Goal: Task Accomplishment & Management: Use online tool/utility

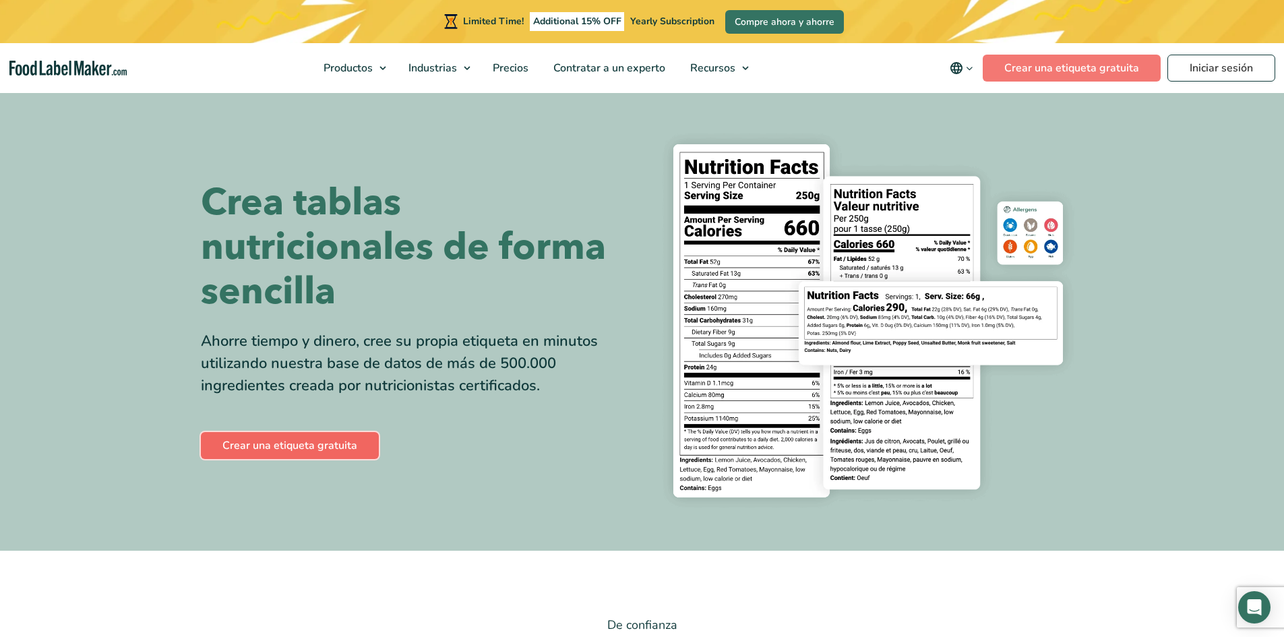
click at [340, 441] on link "Crear una etiqueta gratuita" at bounding box center [290, 445] width 178 height 27
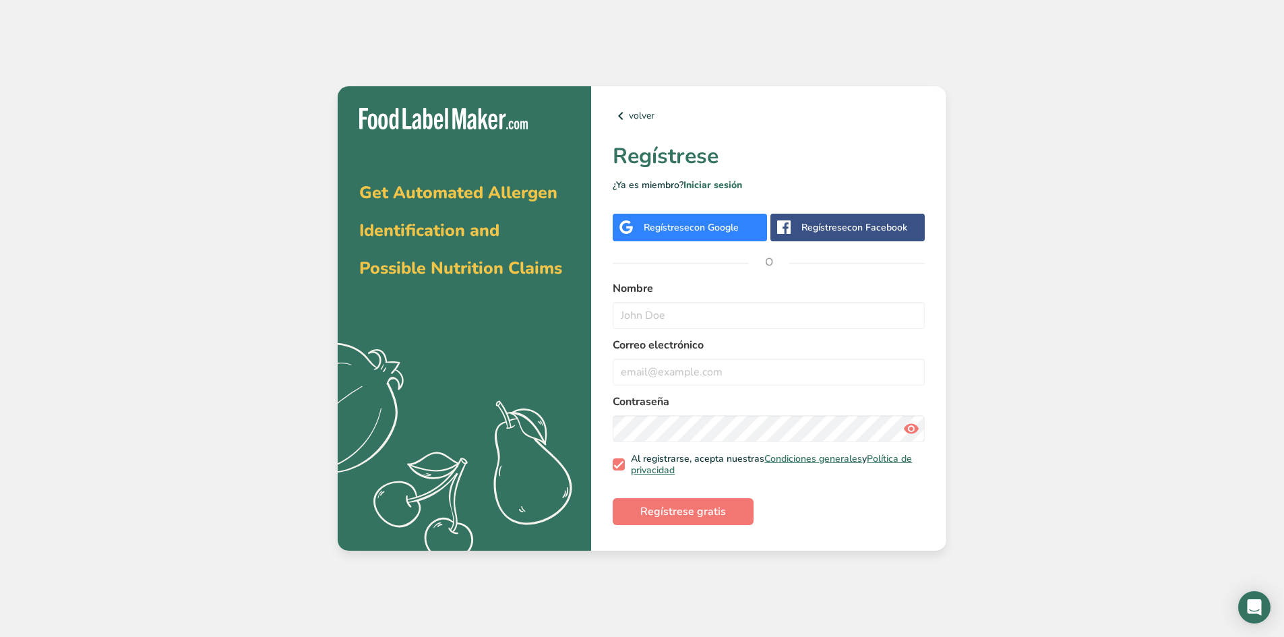
click at [716, 222] on span "con Google" at bounding box center [714, 227] width 49 height 13
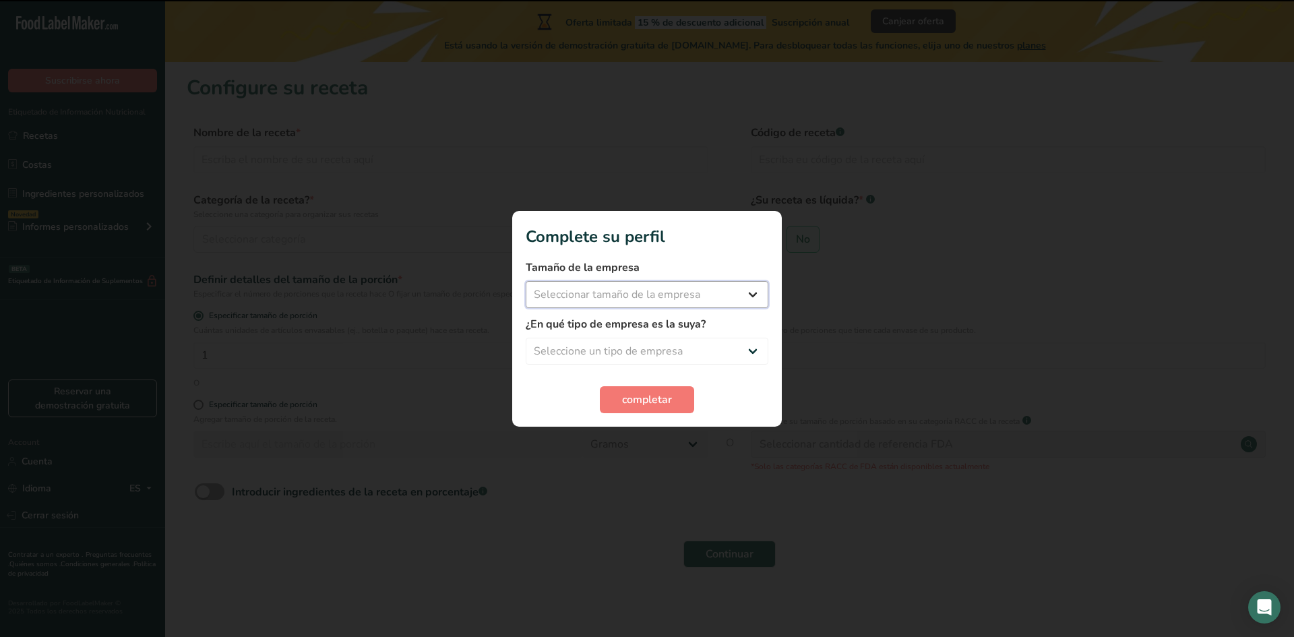
click at [655, 292] on select "Seleccionar tamaño de la empresa Menos de 10 empleados De 10 a 50 empleados De …" at bounding box center [647, 294] width 243 height 27
select select "1"
click at [526, 281] on select "Seleccionar tamaño de la empresa Menos de 10 empleados De 10 a 50 empleados De …" at bounding box center [647, 294] width 243 height 27
click at [624, 358] on select "Seleccione un tipo de empresa Fabricante de alimentos envasados Restaurante y c…" at bounding box center [647, 351] width 243 height 27
select select "8"
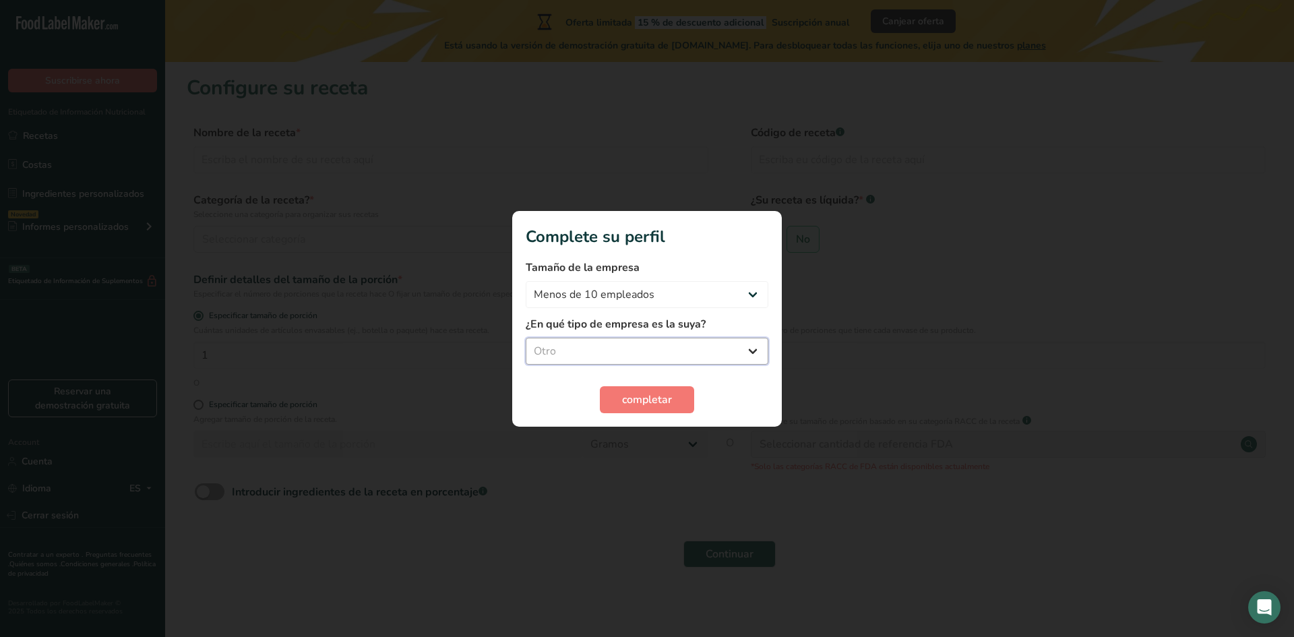
click at [526, 338] on select "Seleccione un tipo de empresa Fabricante de alimentos envasados Restaurante y c…" at bounding box center [647, 351] width 243 height 27
click at [622, 396] on span "completar" at bounding box center [647, 400] width 50 height 16
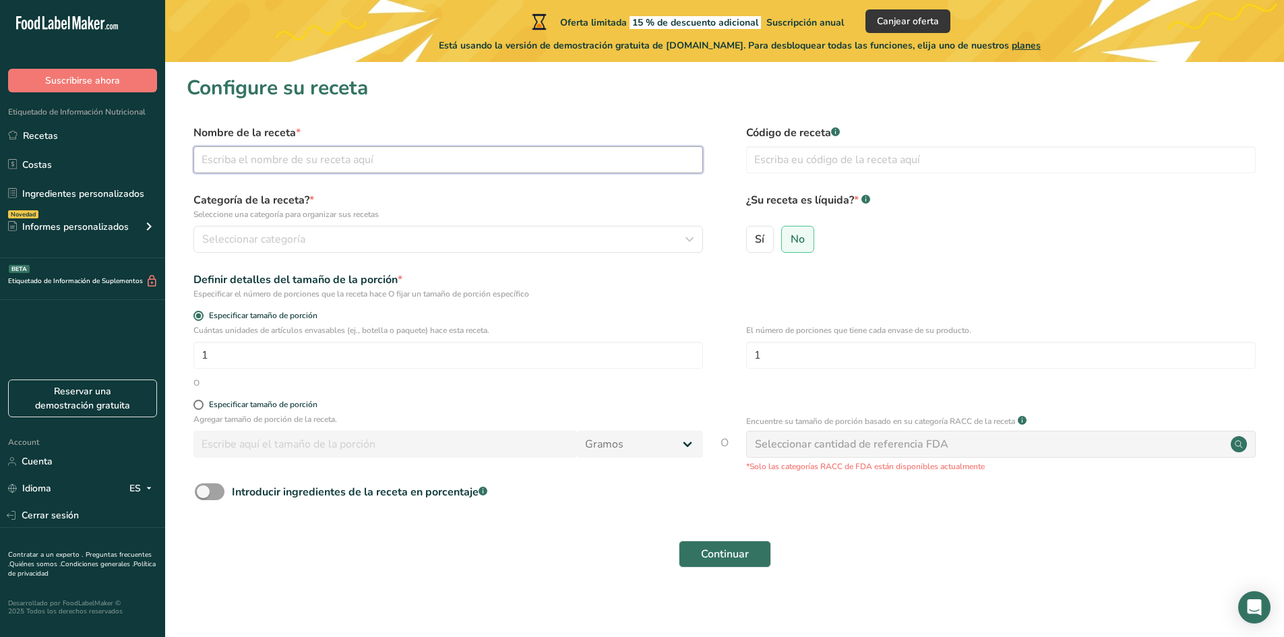
click at [463, 162] on input "text" at bounding box center [448, 159] width 510 height 27
type input "Jamón de Pierna"
click at [473, 233] on div "Seleccionar categoría" at bounding box center [444, 239] width 484 height 16
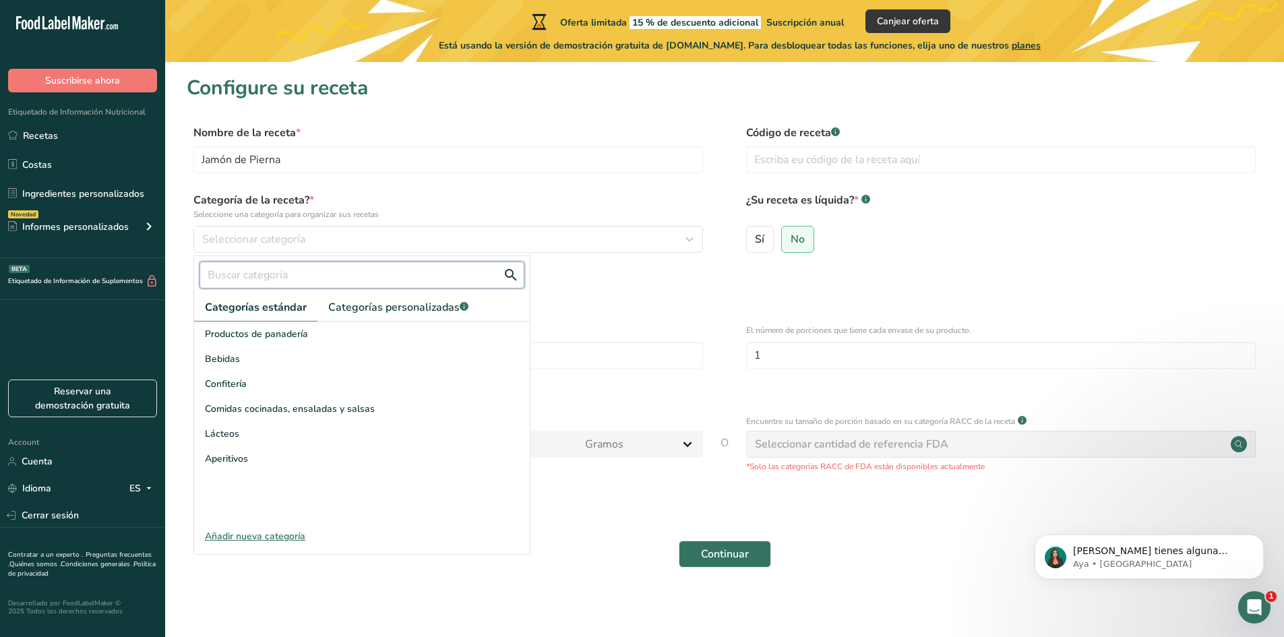
click at [329, 274] on input "text" at bounding box center [362, 275] width 325 height 27
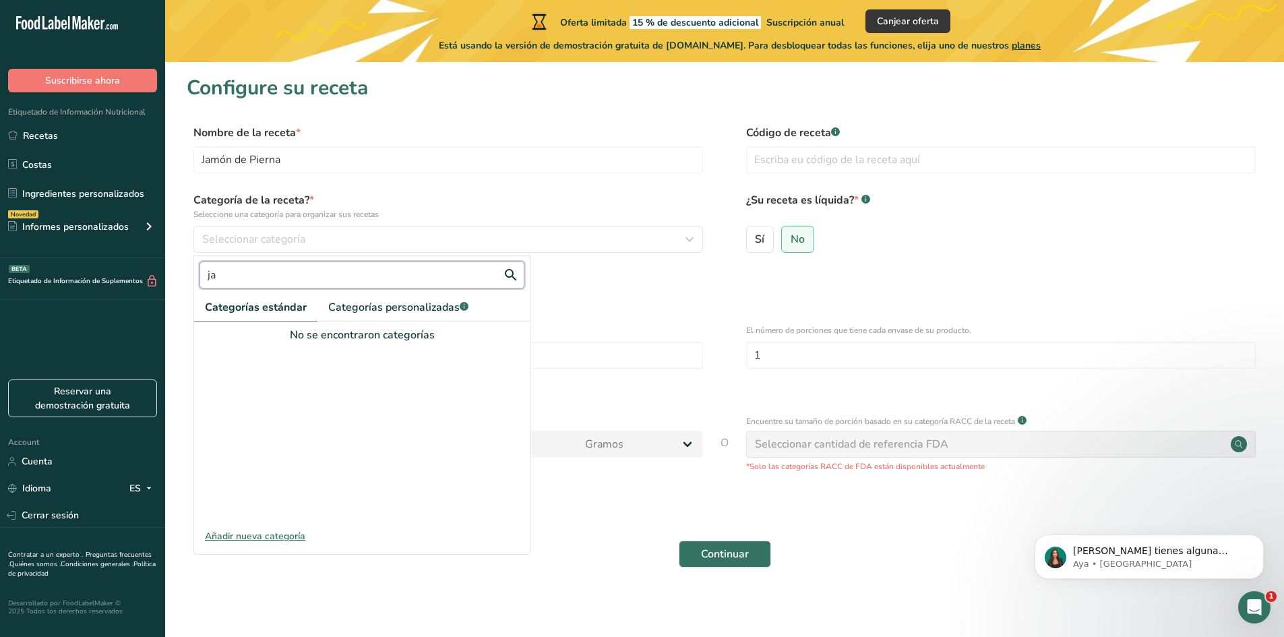
type input "j"
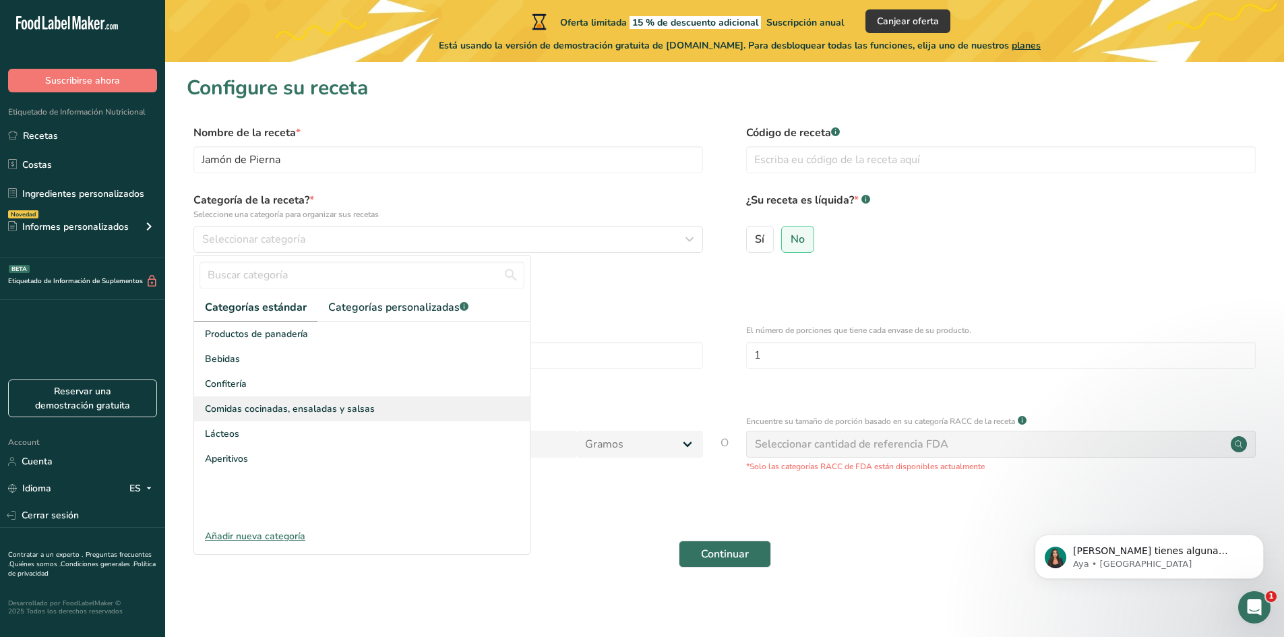
click at [329, 411] on span "Comidas cocinadas, ensaladas y salsas" at bounding box center [290, 409] width 170 height 14
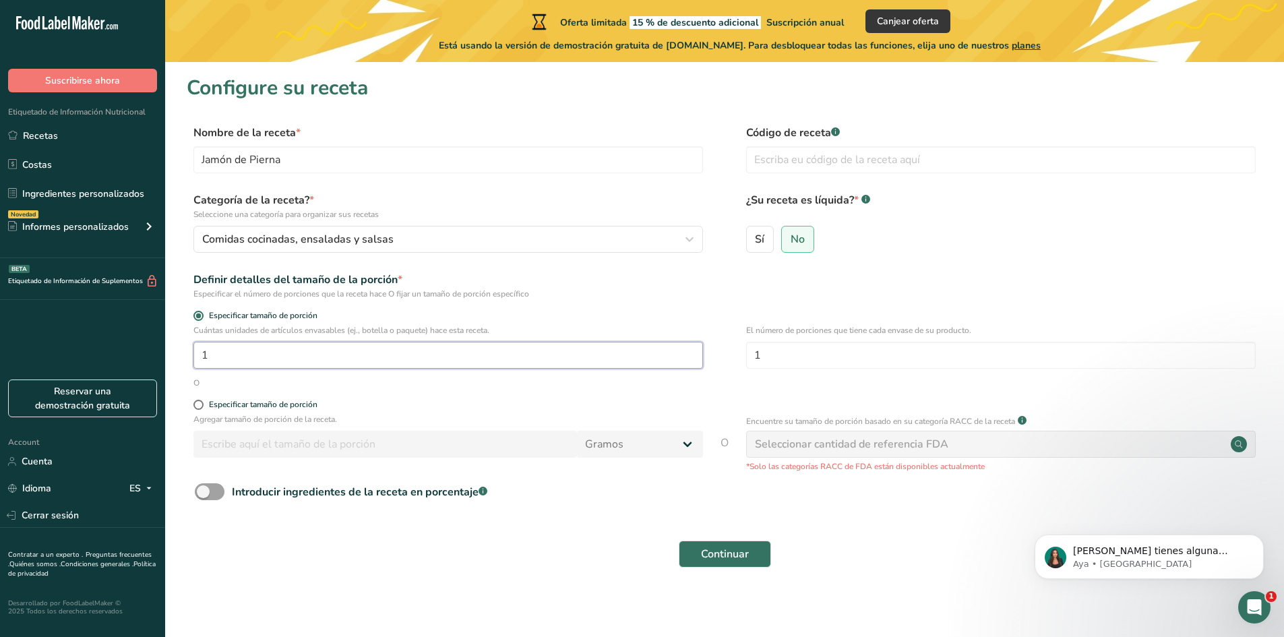
click at [251, 356] on input "1" at bounding box center [448, 355] width 510 height 27
type input "100"
click at [418, 378] on div "O" at bounding box center [725, 383] width 1076 height 12
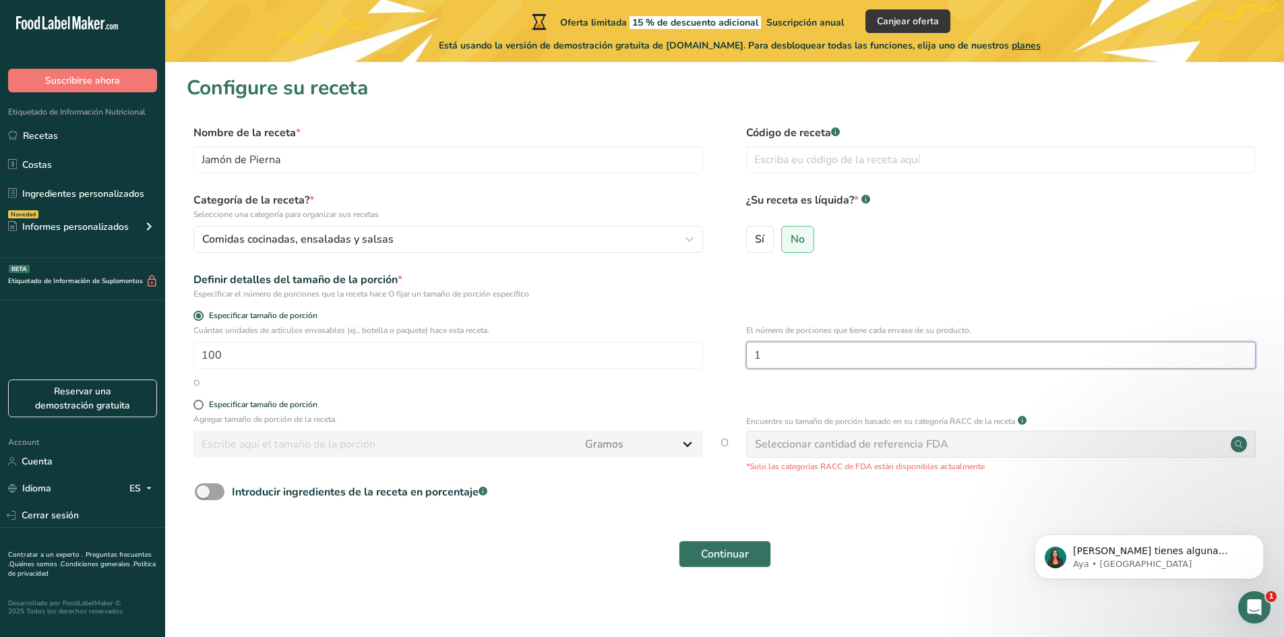
click at [817, 361] on input "1" at bounding box center [1001, 355] width 510 height 27
click at [815, 355] on input "1" at bounding box center [1001, 355] width 510 height 27
click at [815, 356] on input "1" at bounding box center [1001, 355] width 510 height 27
drag, startPoint x: 832, startPoint y: 358, endPoint x: 710, endPoint y: 357, distance: 122.0
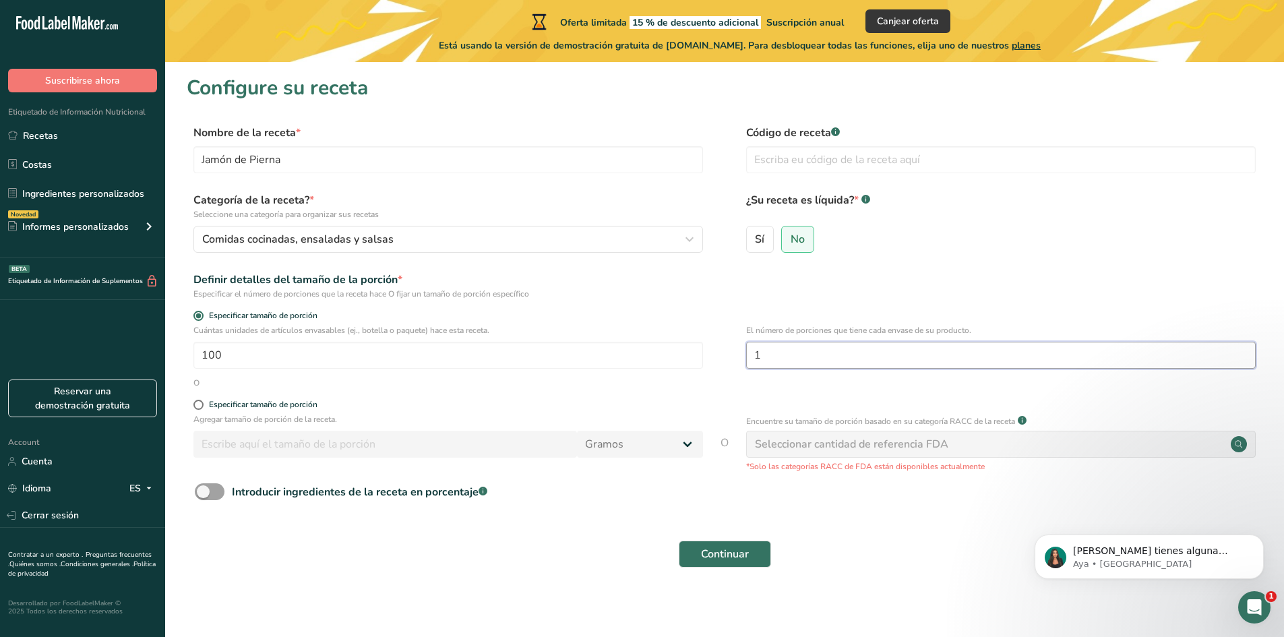
click at [710, 357] on div "Cuántas unidades de artículos envasables (ej., botella o paquete) hace esta rec…" at bounding box center [725, 350] width 1076 height 53
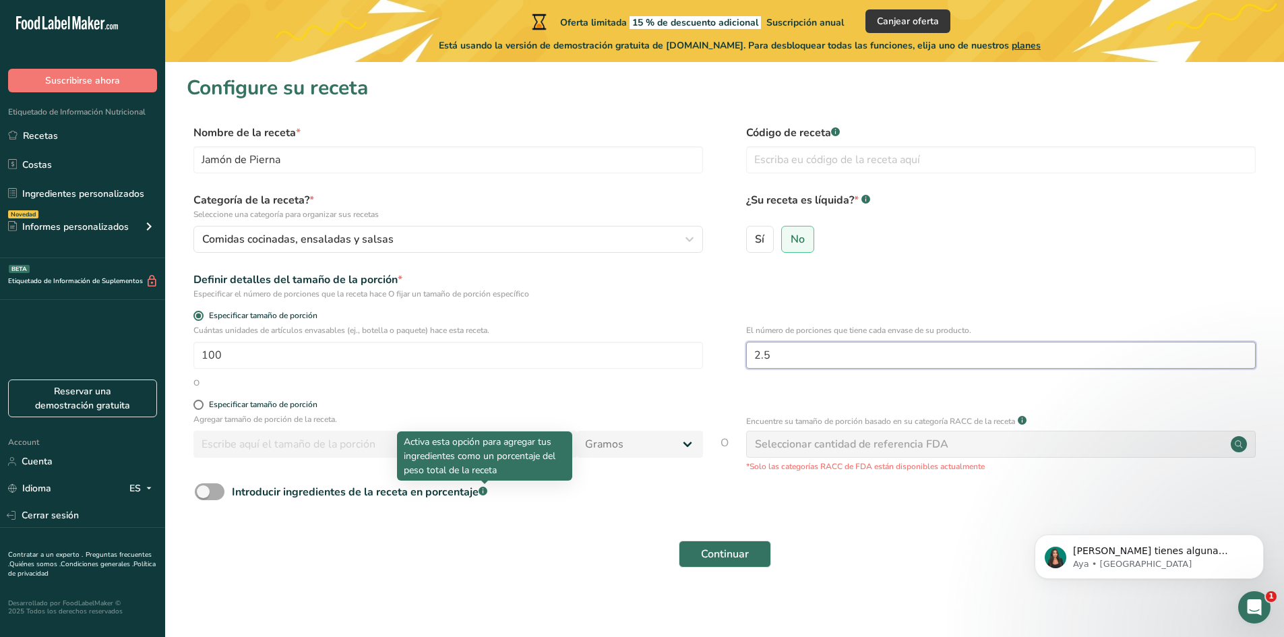
type input "2.5"
click at [487, 489] on rect at bounding box center [483, 491] width 9 height 9
click at [204, 489] on input "Introducir ingredientes de la receta en porcentaje .a-a{fill:#347362;}.b-a{fill…" at bounding box center [199, 491] width 9 height 9
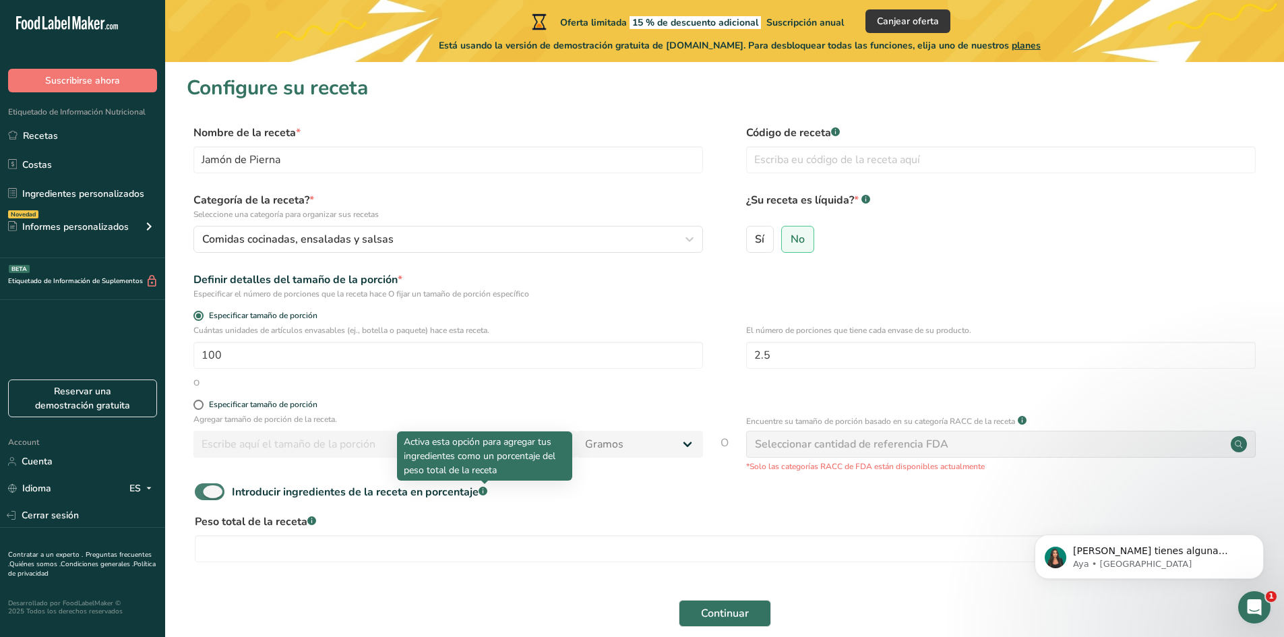
click at [487, 490] on rect at bounding box center [483, 491] width 9 height 9
click at [204, 490] on input "Introducir ingredientes de la receta en porcentaje .a-a{fill:#347362;}.b-a{fill…" at bounding box center [199, 491] width 9 height 9
checkbox input "false"
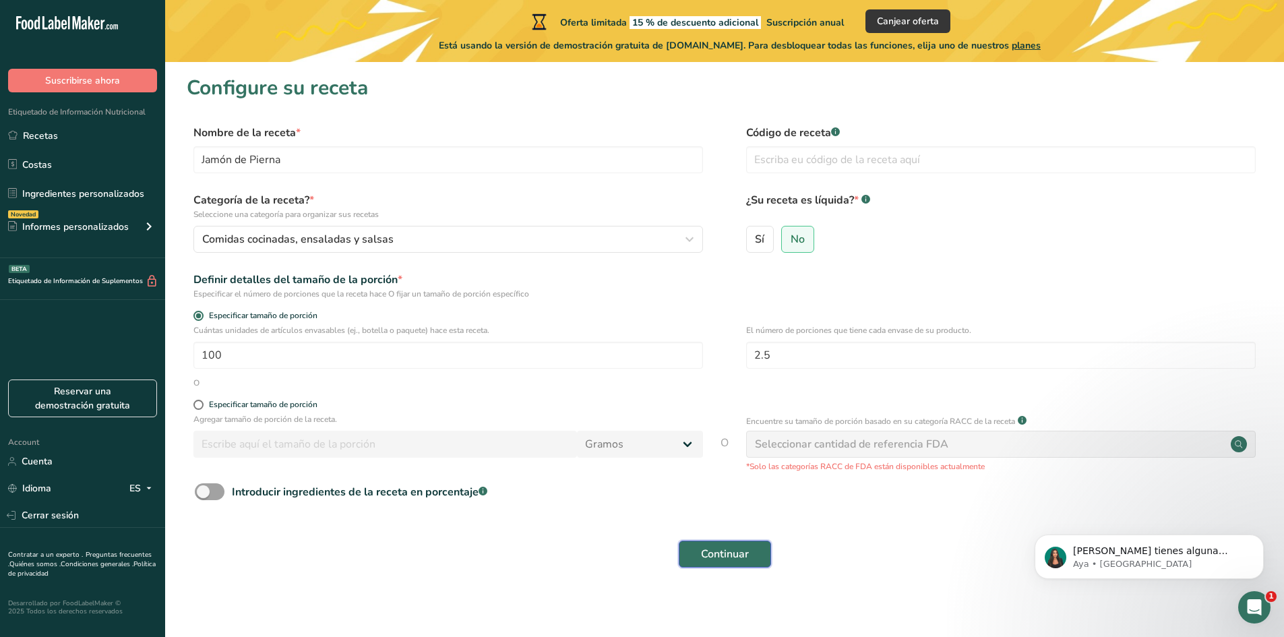
click at [749, 559] on button "Continuar" at bounding box center [725, 554] width 92 height 27
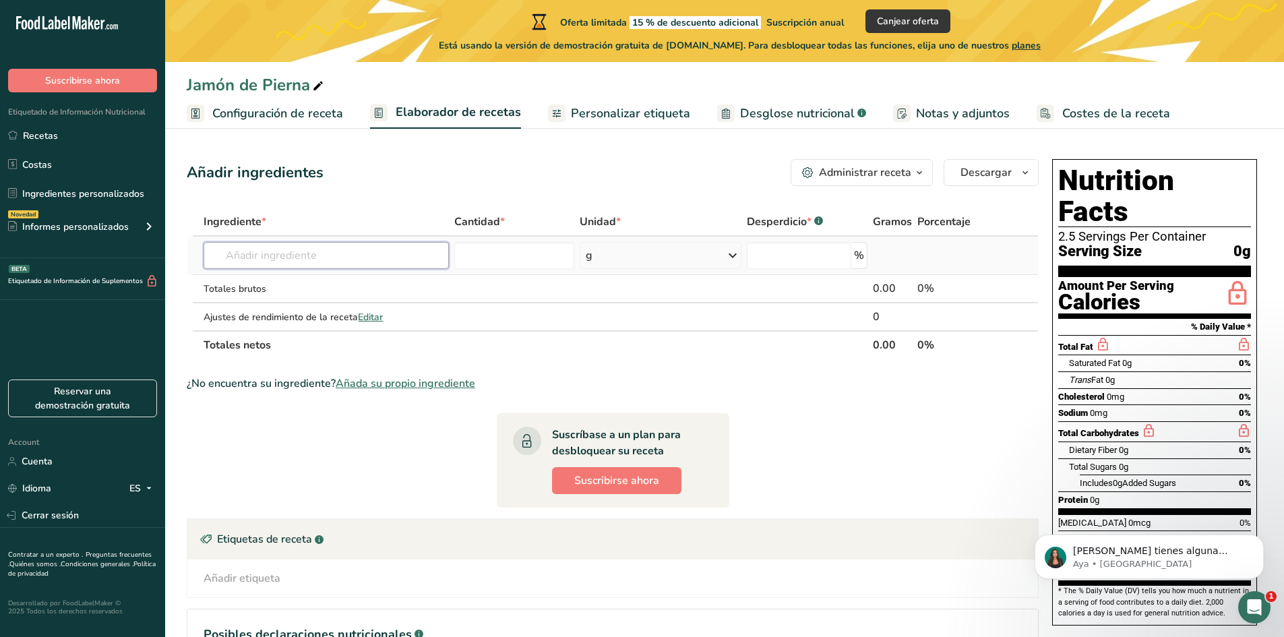
click at [281, 258] on input "text" at bounding box center [326, 255] width 245 height 27
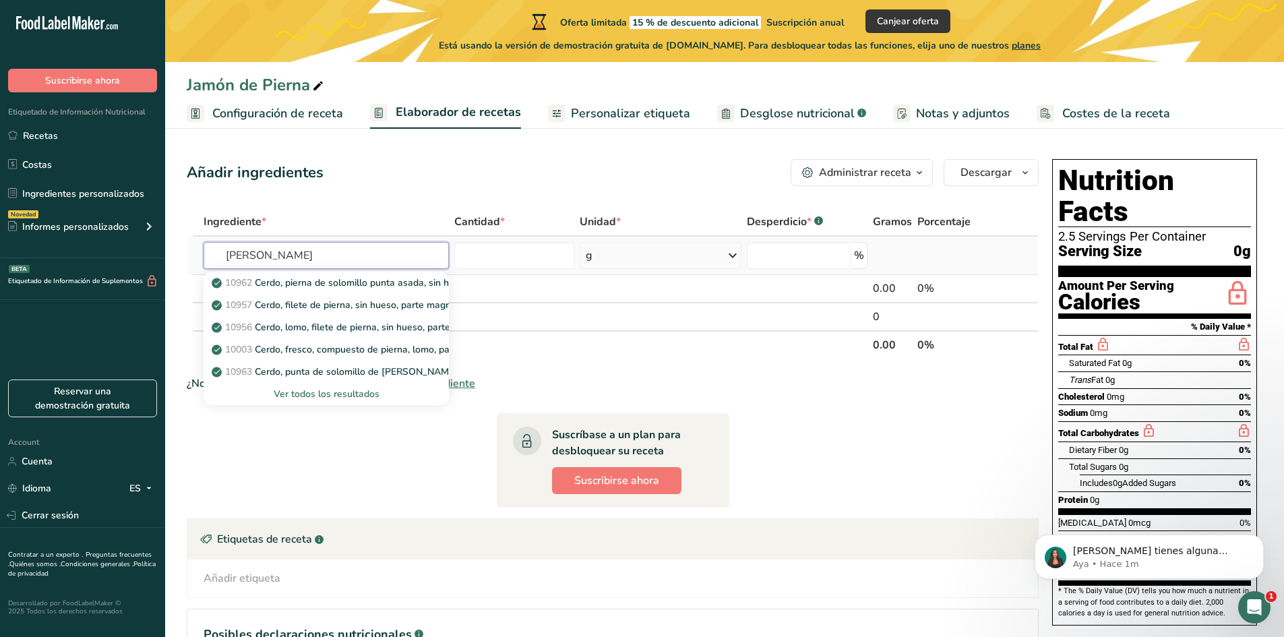
type input "pierna de cerdo"
click at [343, 395] on div "Ver todos los resultados" at bounding box center [325, 394] width 223 height 14
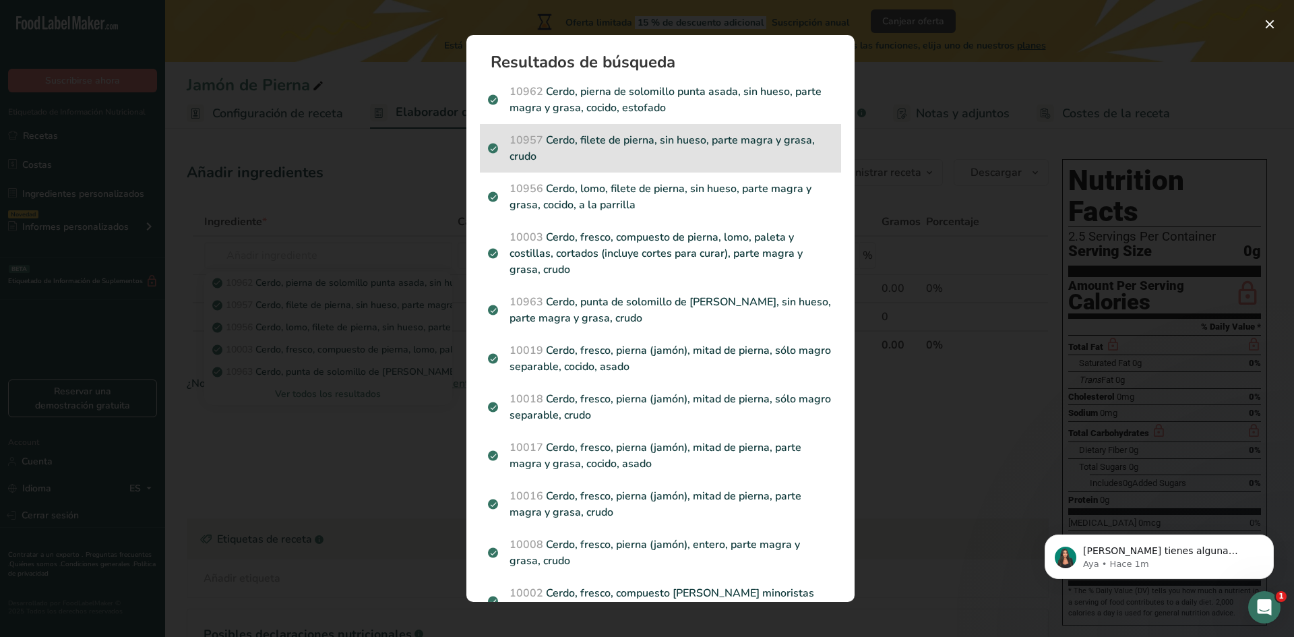
click at [664, 149] on p "10957 Cerdo, filete de pierna, sin hueso, parte magra y grasa, crudo" at bounding box center [660, 148] width 345 height 32
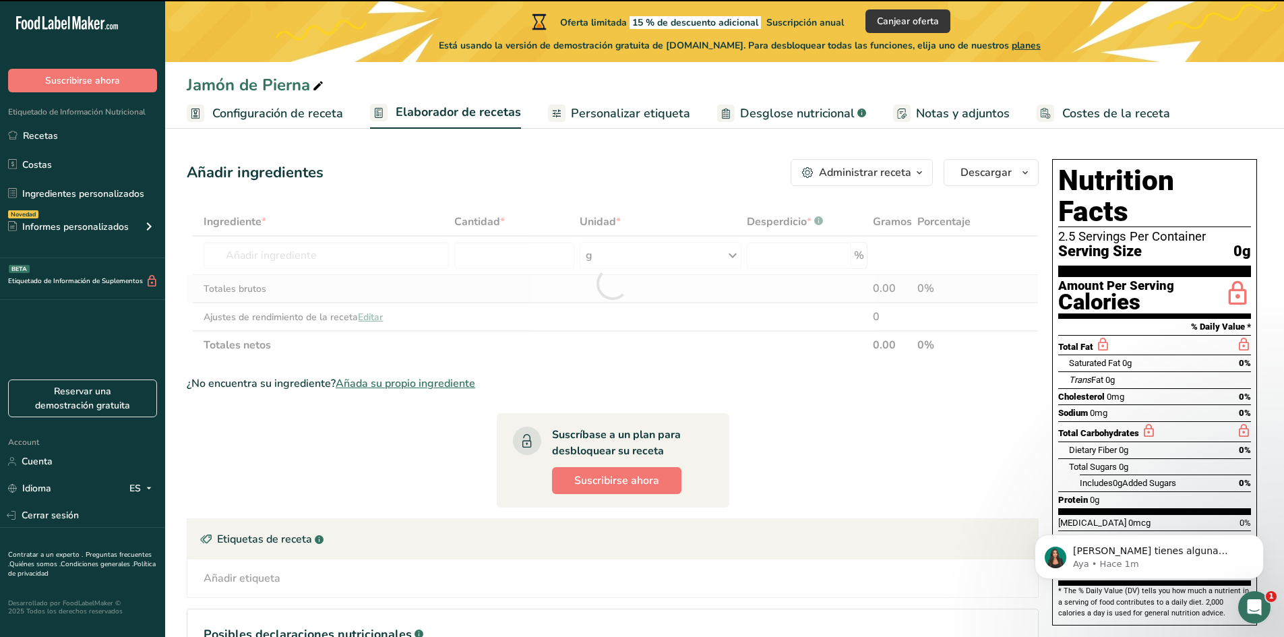
type input "0"
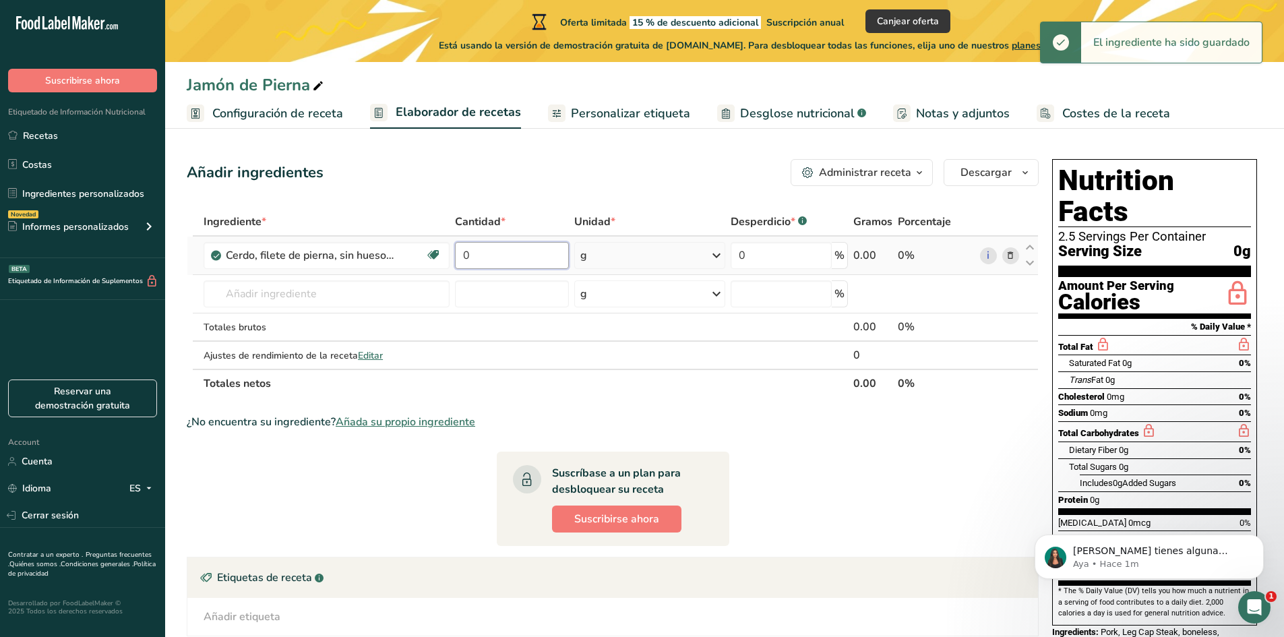
click at [536, 255] on input "0" at bounding box center [512, 255] width 114 height 27
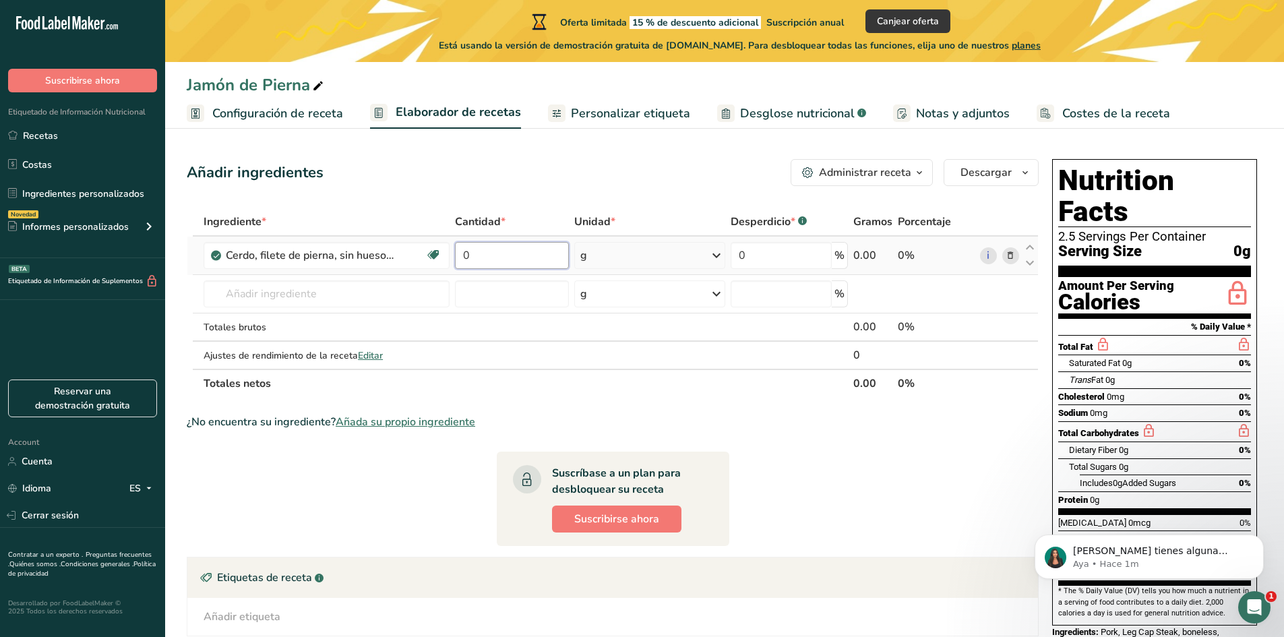
click at [536, 255] on input "0" at bounding box center [512, 255] width 114 height 27
drag, startPoint x: 542, startPoint y: 260, endPoint x: 468, endPoint y: 257, distance: 74.2
click at [468, 257] on input "0" at bounding box center [512, 255] width 114 height 27
drag, startPoint x: 497, startPoint y: 253, endPoint x: 445, endPoint y: 255, distance: 52.6
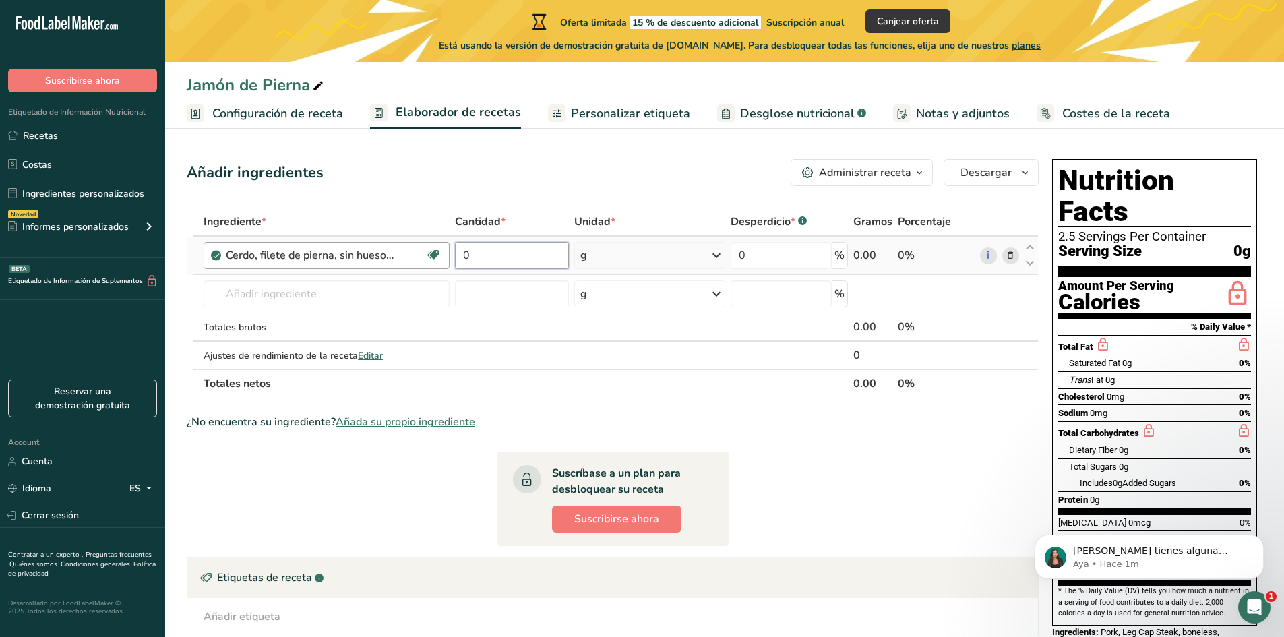
click at [445, 255] on tr "Cerdo, filete de pierna, sin hueso, parte magra y grasa, crudo Libre de lácteos…" at bounding box center [612, 256] width 851 height 38
